Goal: Navigation & Orientation: Find specific page/section

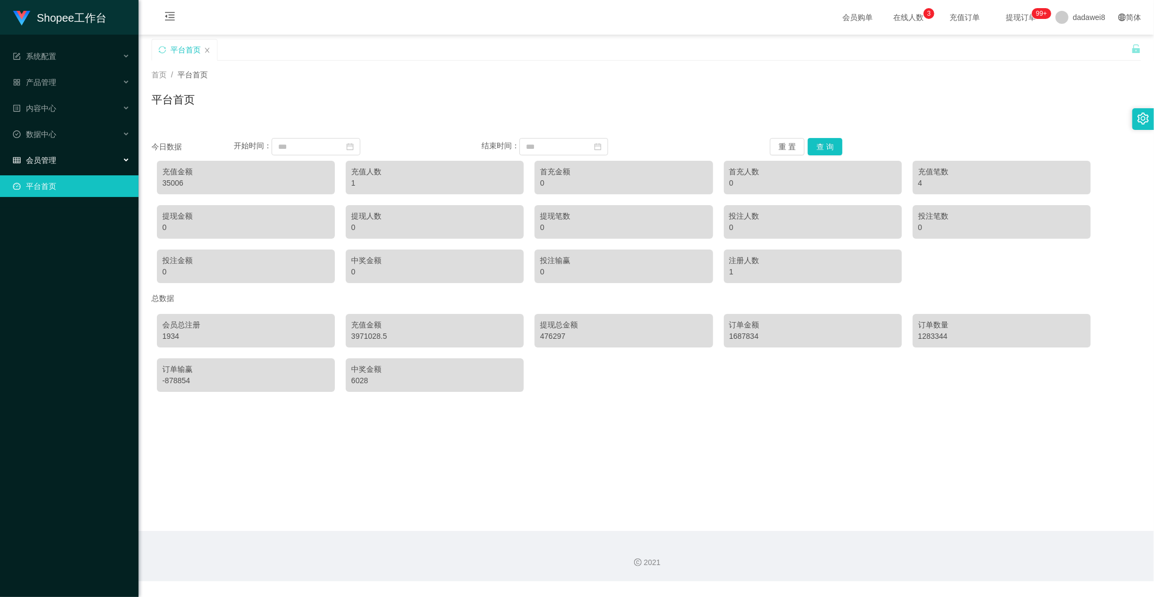
click at [36, 148] on ul "系统配置 产品管理 内容中心 数据中心 会员管理 平台首页" at bounding box center [69, 121] width 138 height 173
drag, startPoint x: 36, startPoint y: 155, endPoint x: 44, endPoint y: 158, distance: 8.7
click at [36, 156] on span "会员管理" at bounding box center [34, 160] width 43 height 9
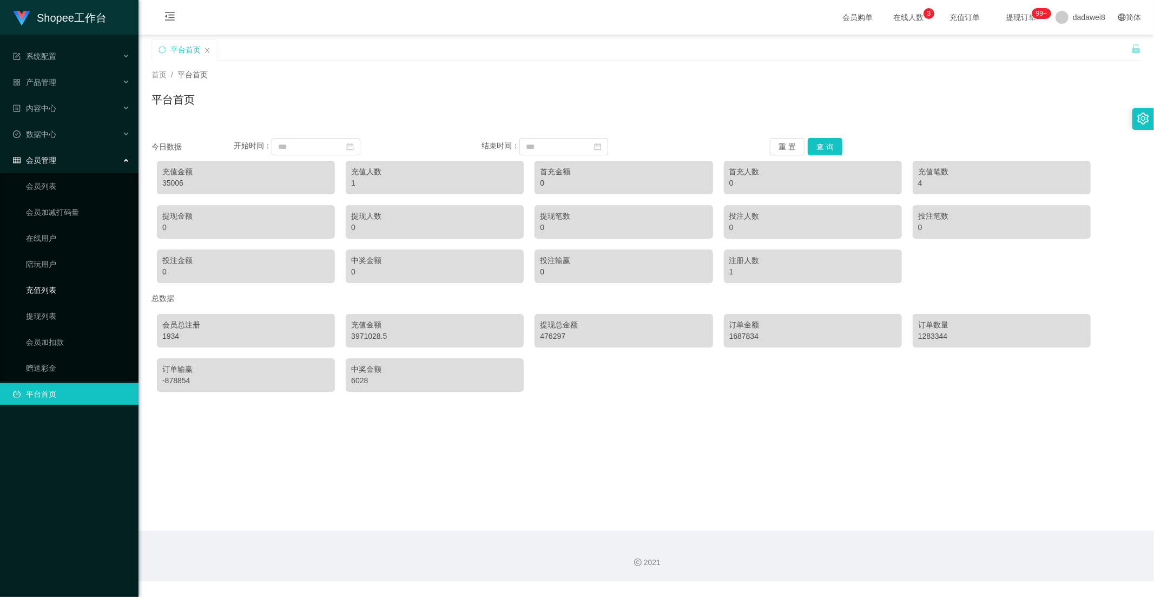
click at [51, 292] on link "充值列表" at bounding box center [78, 290] width 104 height 22
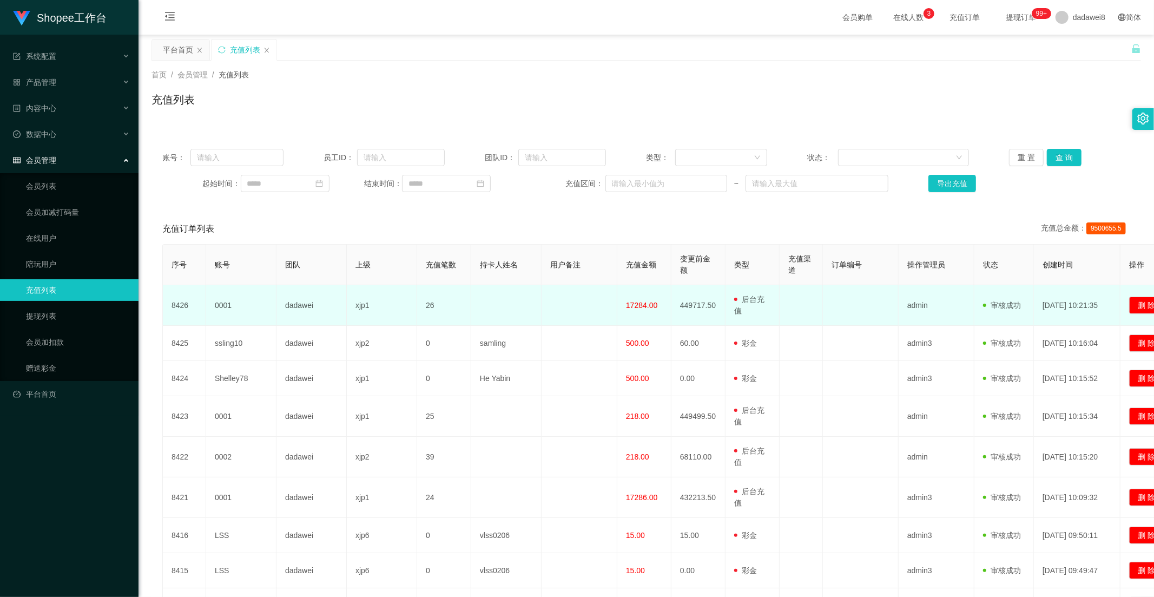
click at [626, 301] on span "17284.00" at bounding box center [641, 305] width 31 height 9
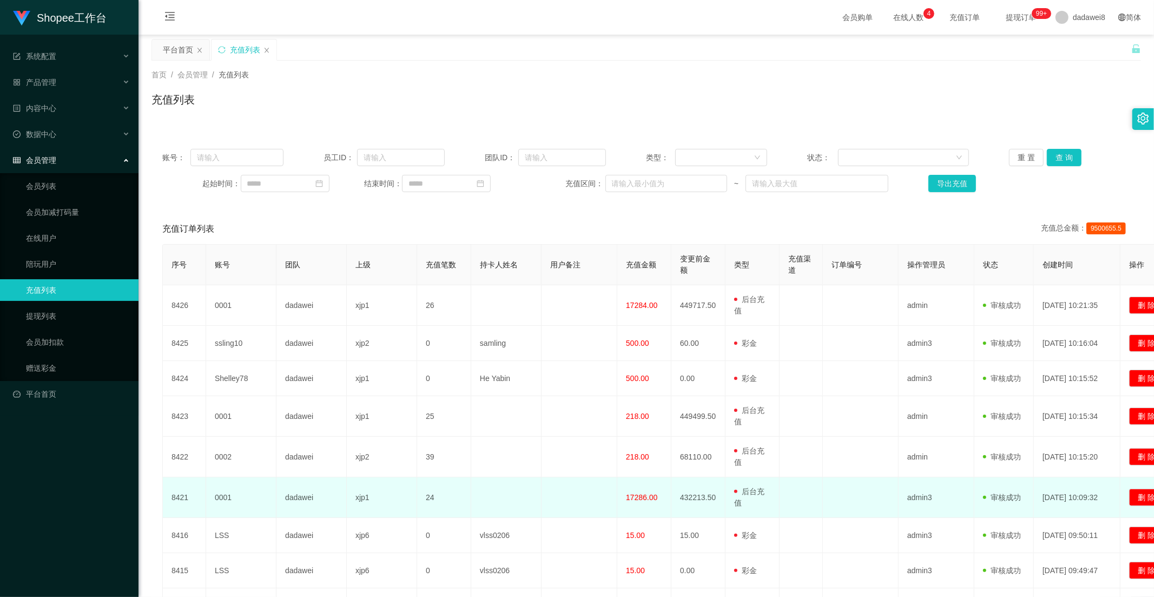
click at [638, 493] on span "17286.00" at bounding box center [641, 497] width 31 height 9
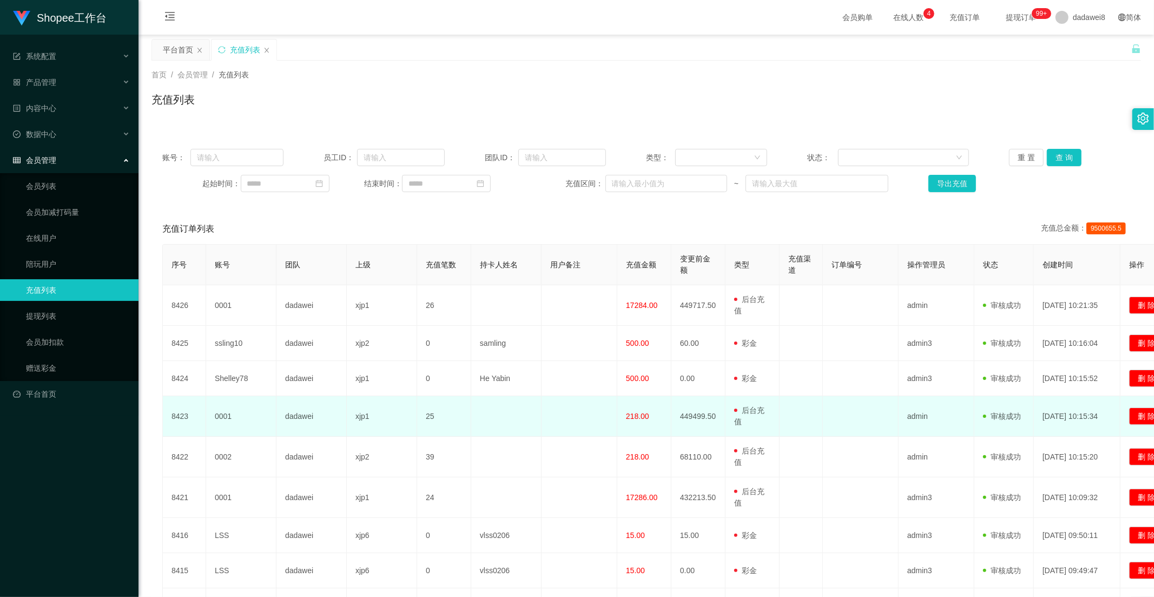
click at [636, 418] on span "218.00" at bounding box center [637, 416] width 23 height 9
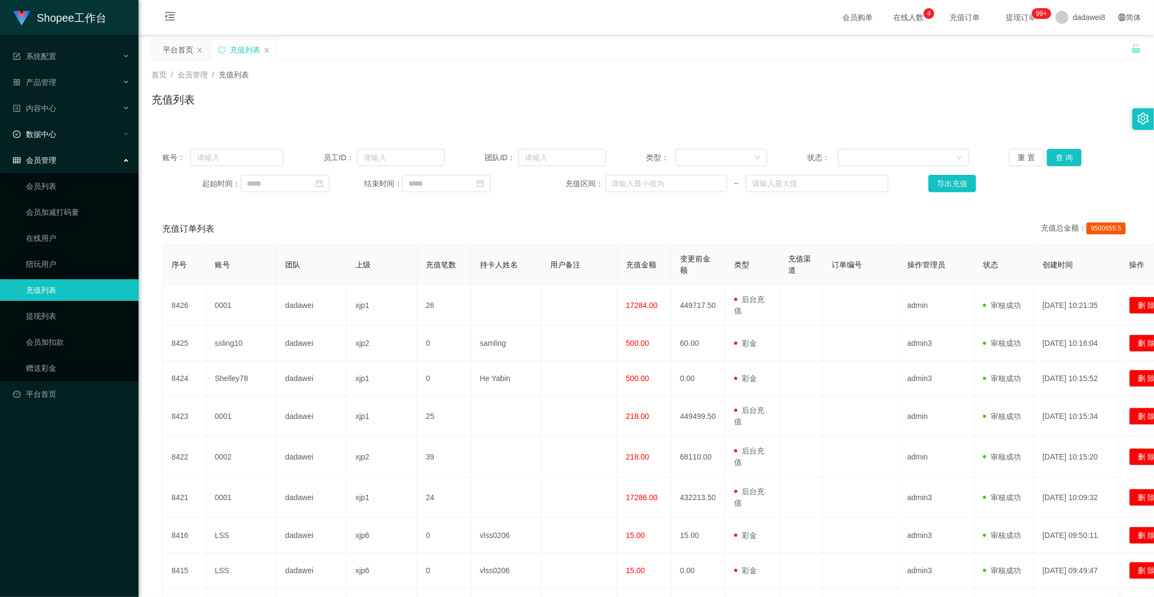
click at [53, 141] on div "数据中心" at bounding box center [69, 134] width 138 height 22
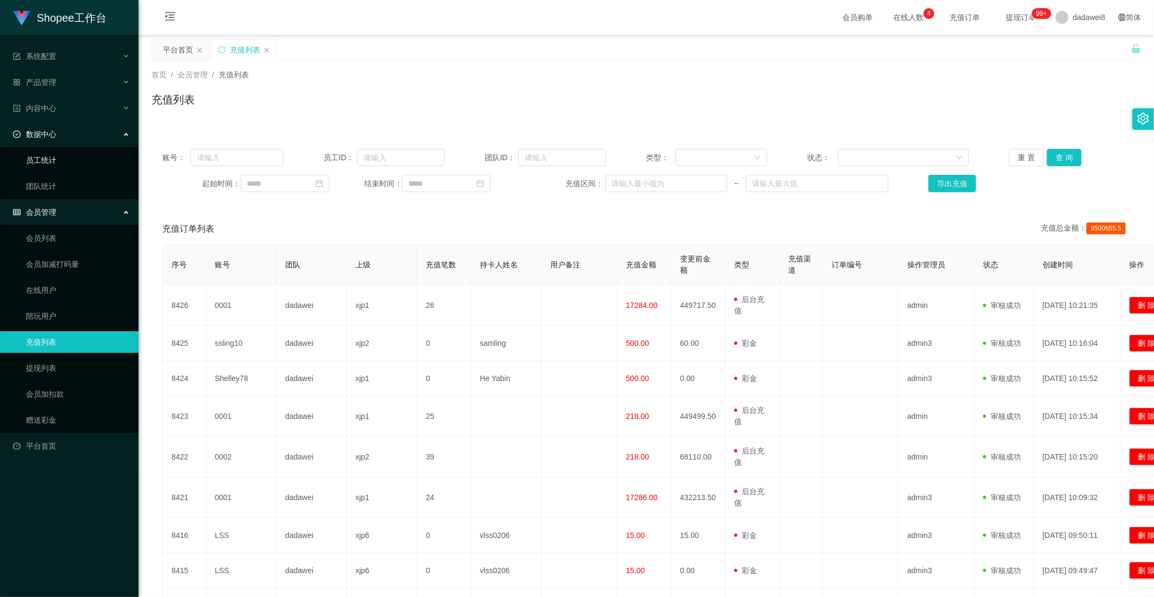
click at [52, 166] on link "员工统计" at bounding box center [78, 160] width 104 height 22
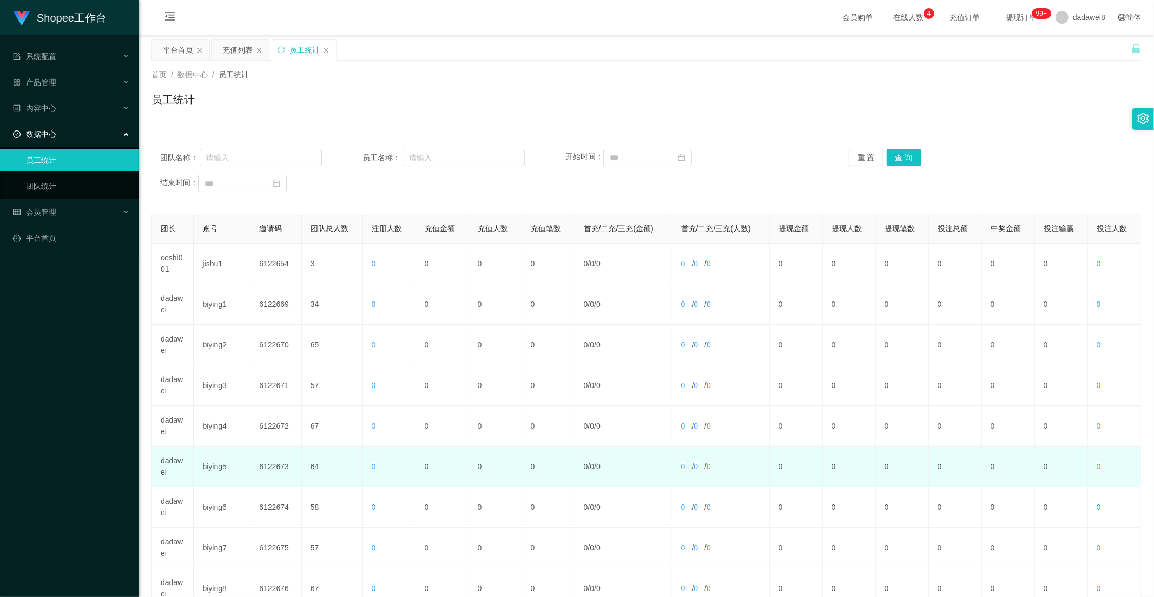
scroll to position [151, 0]
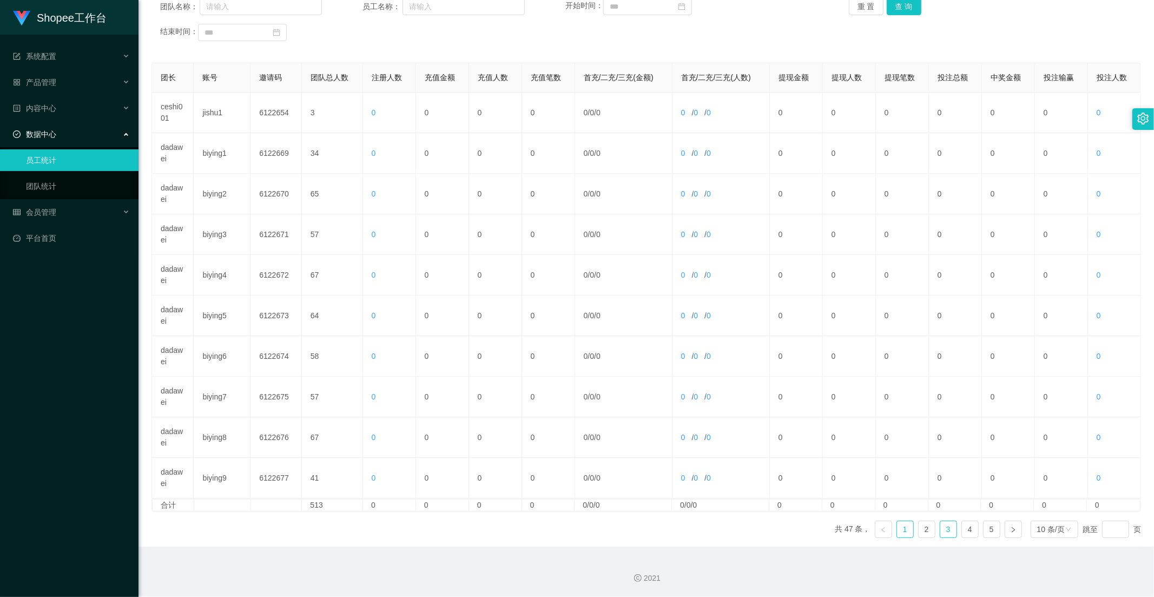
click at [948, 523] on link "3" at bounding box center [948, 529] width 16 height 16
